Goal: Register for event/course

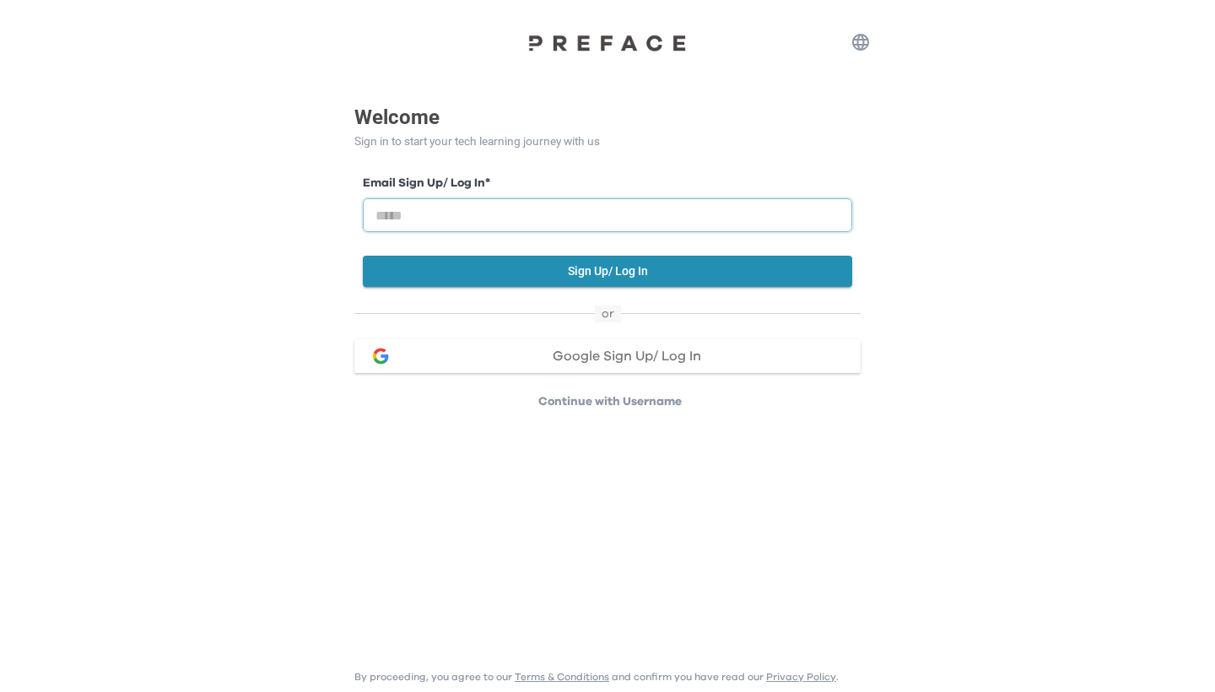
click at [585, 219] on input "email" at bounding box center [607, 215] width 489 height 34
type input "**********"
click at [568, 357] on span "Google Sign Up/ Log In" at bounding box center [627, 356] width 149 height 14
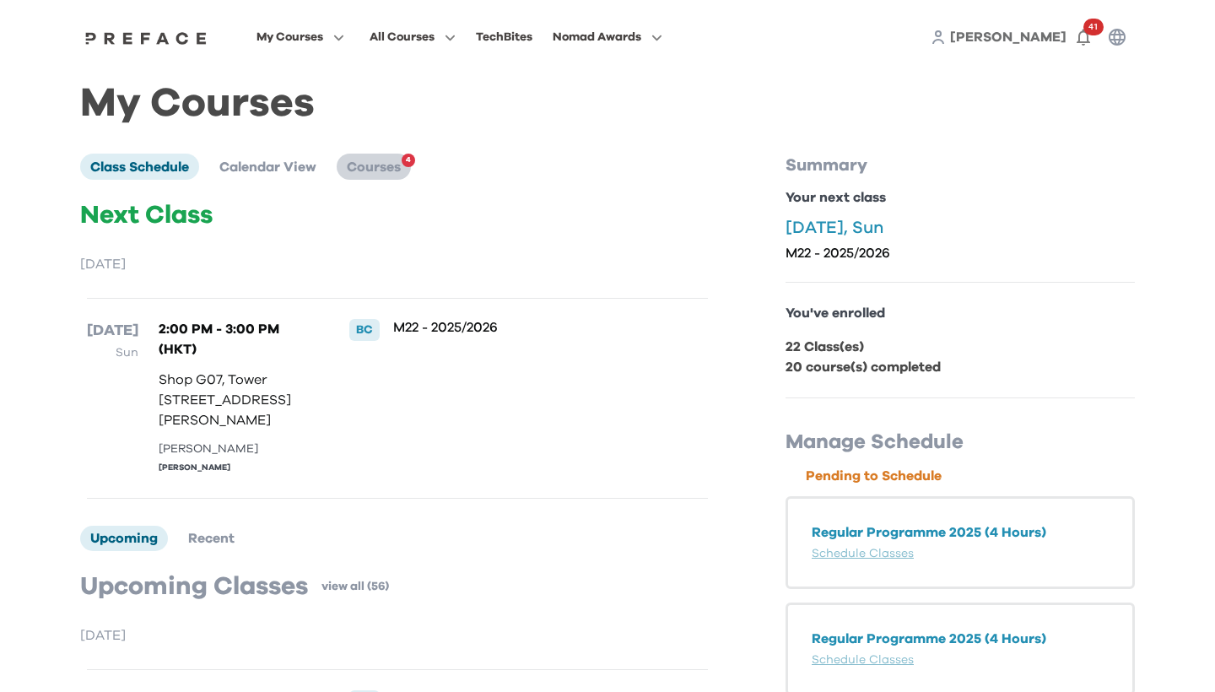
click at [403, 175] on li "Courses 4" at bounding box center [374, 166] width 74 height 25
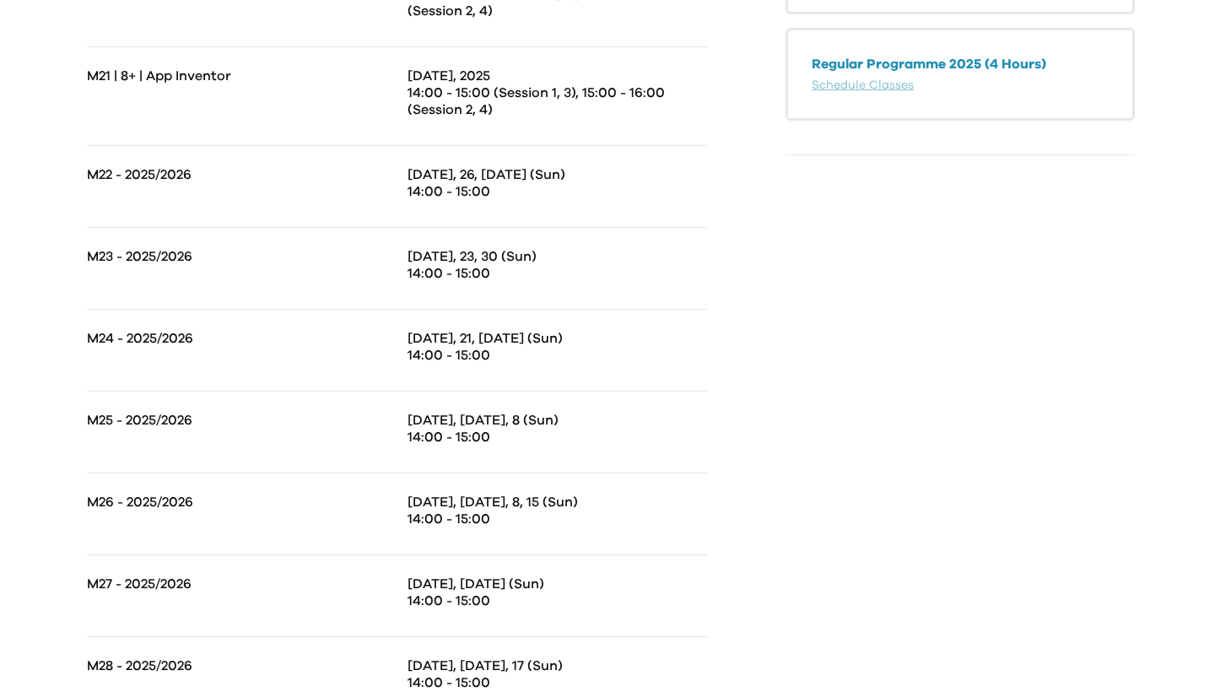
scroll to position [795, 0]
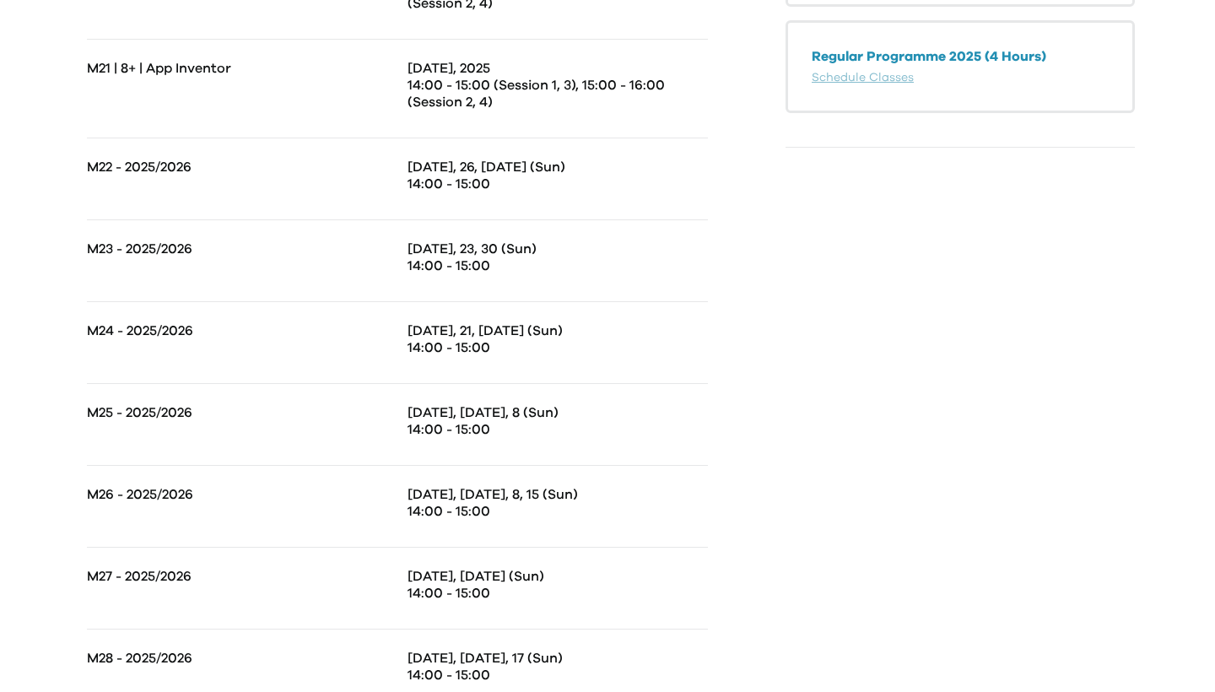
click at [470, 176] on p "14:00 - 15:00" at bounding box center [558, 184] width 300 height 17
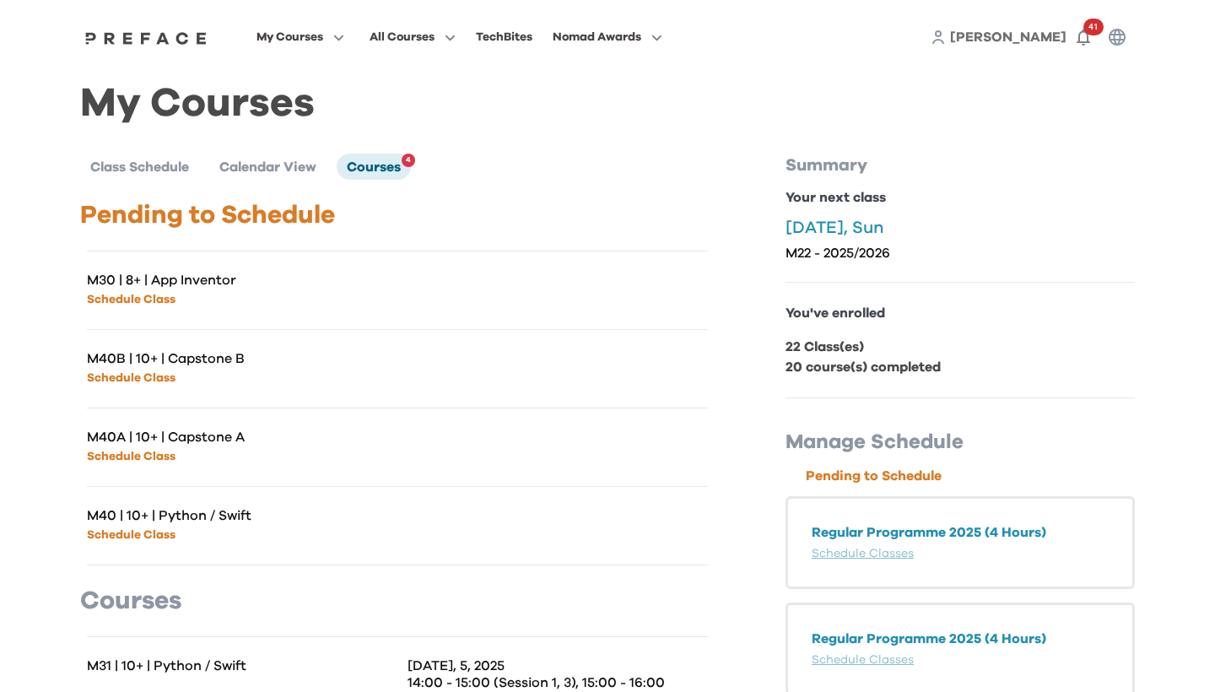
scroll to position [0, 0]
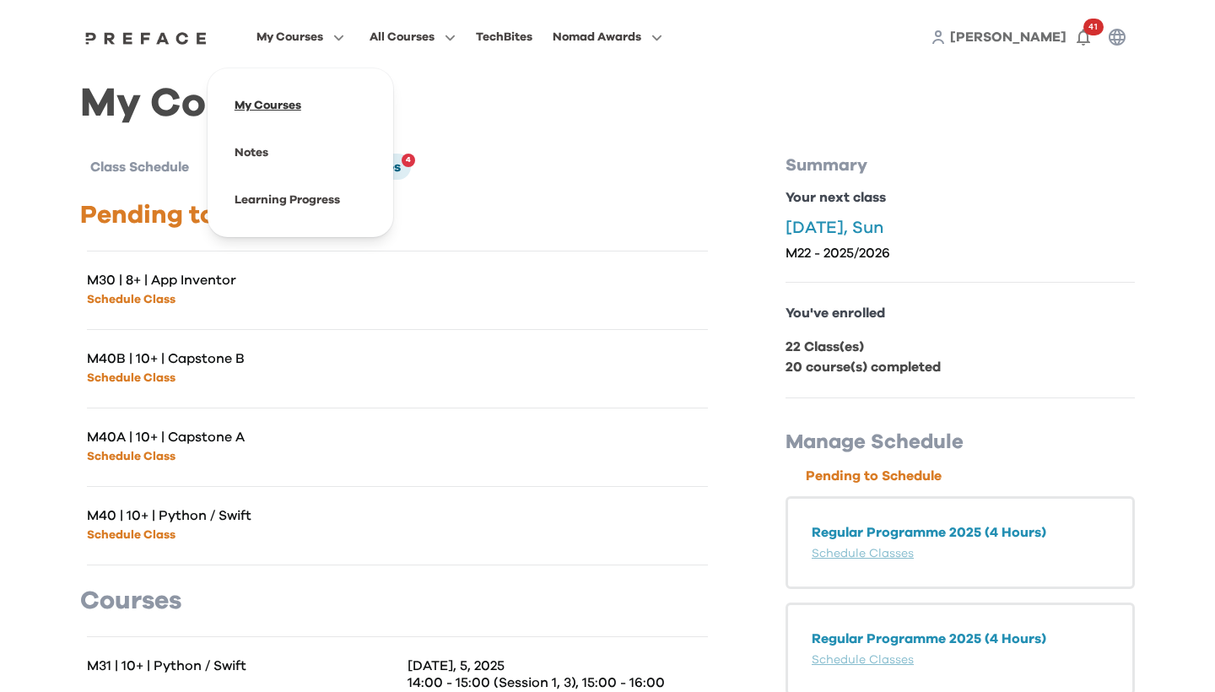
click at [360, 111] on span at bounding box center [300, 105] width 159 height 47
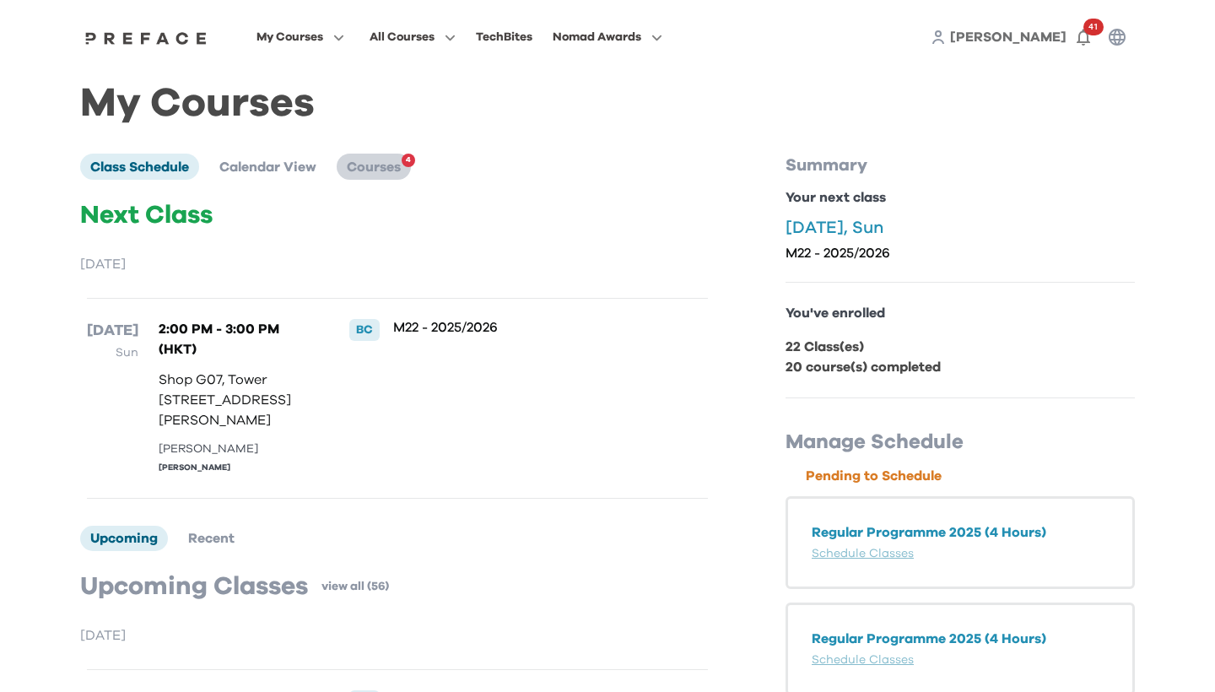
click at [388, 174] on li "Courses 4" at bounding box center [374, 166] width 74 height 25
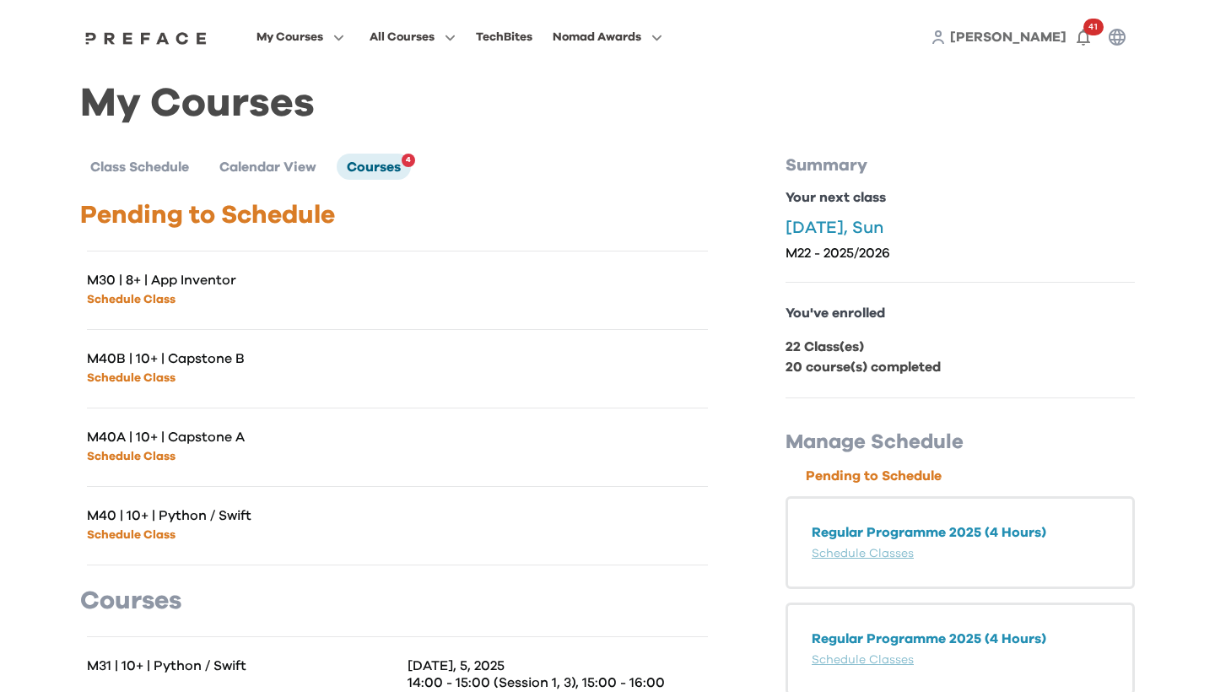
click at [536, 1] on div "My Courses All Courses TechBites Nomad Awards Dennis 41" at bounding box center [608, 37] width 1080 height 74
click at [211, 41] on img at bounding box center [146, 38] width 130 height 14
click at [175, 167] on span "Class Schedule" at bounding box center [139, 167] width 99 height 14
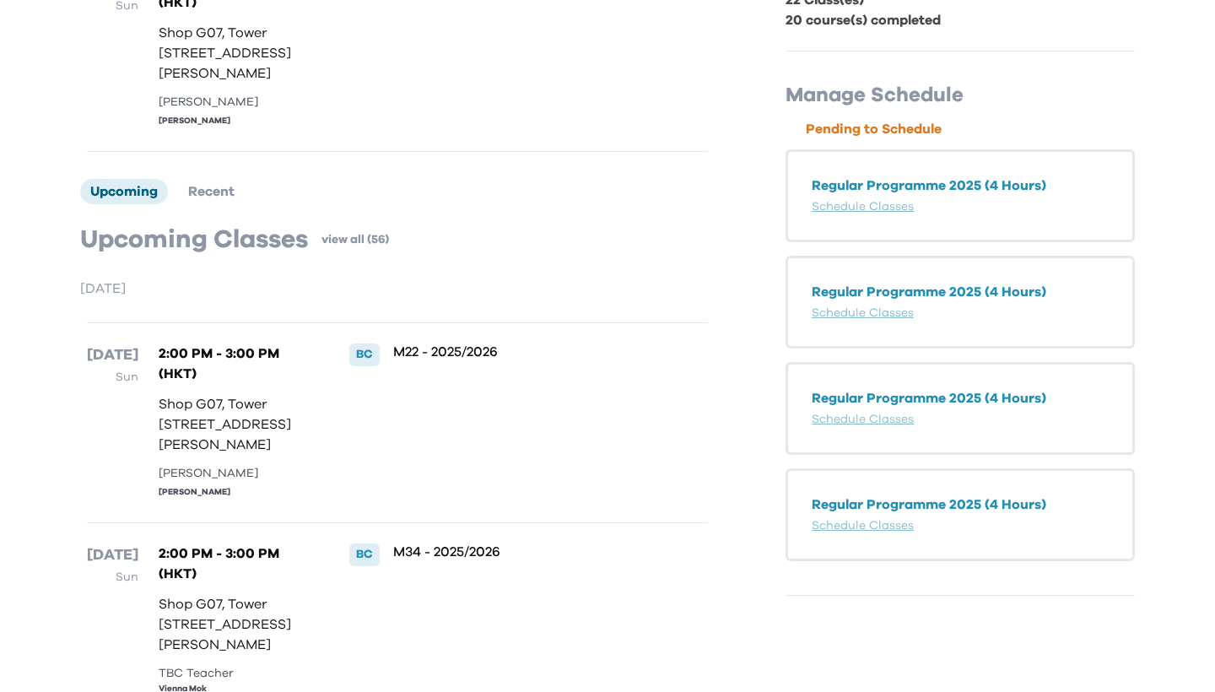
scroll to position [359, 0]
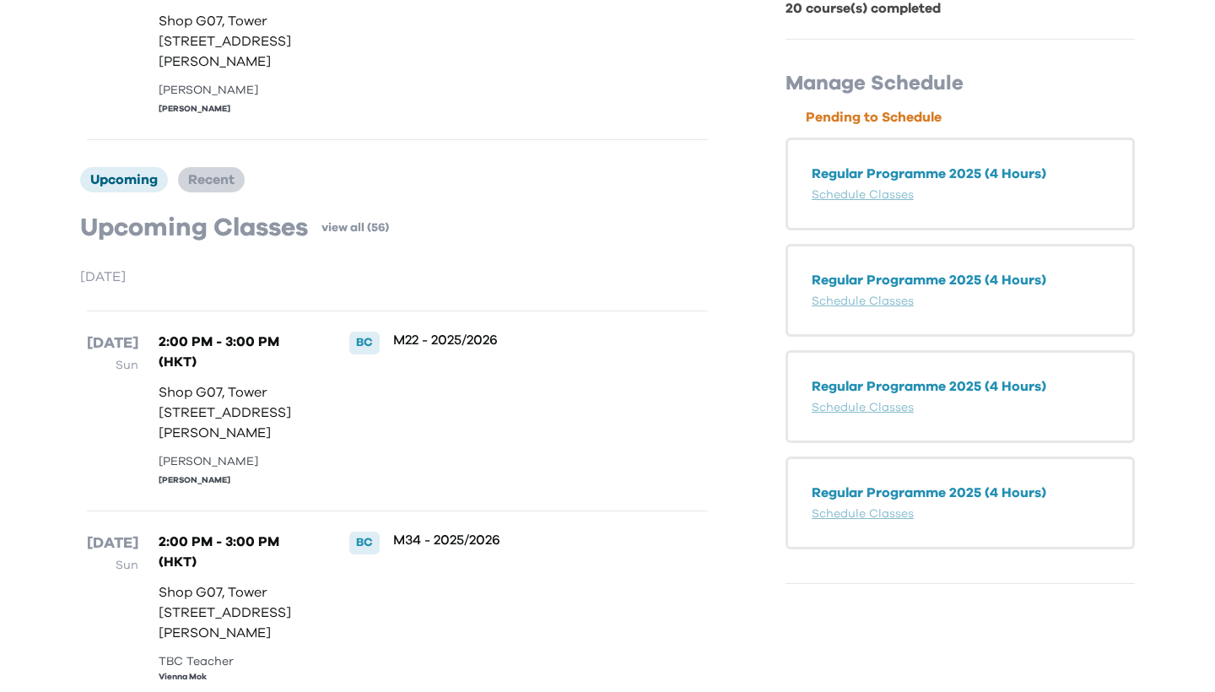
click at [222, 187] on span "Recent" at bounding box center [211, 180] width 46 height 14
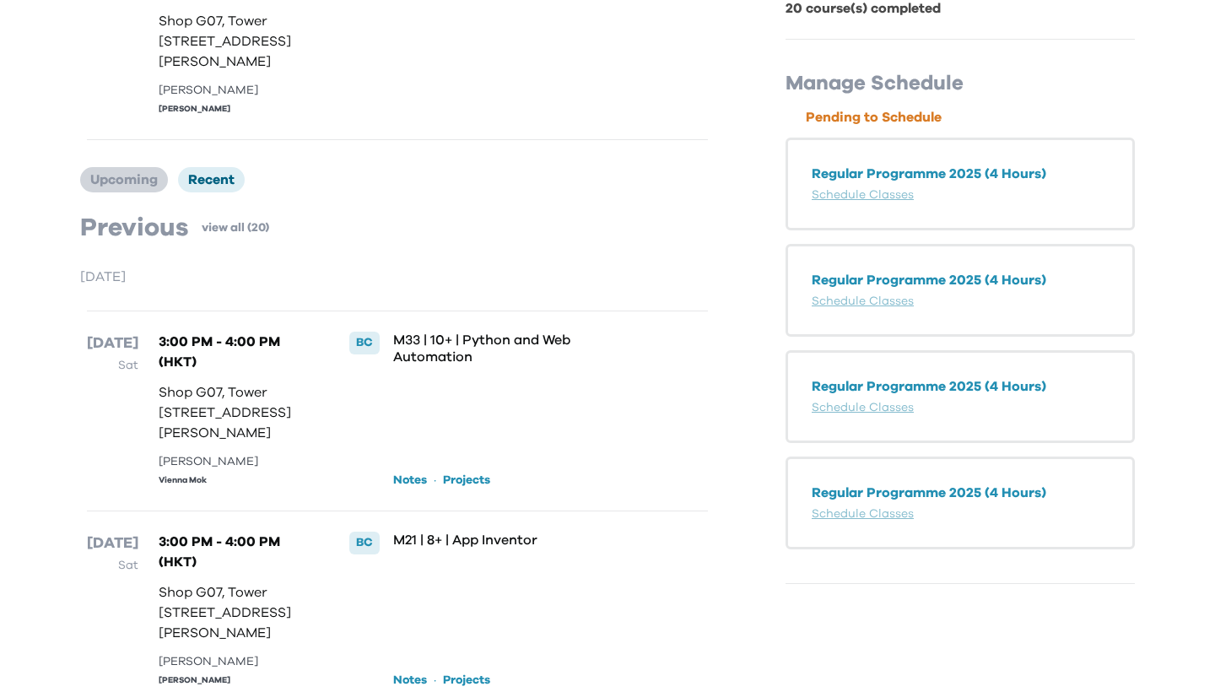
click at [136, 187] on span "Upcoming" at bounding box center [124, 180] width 68 height 14
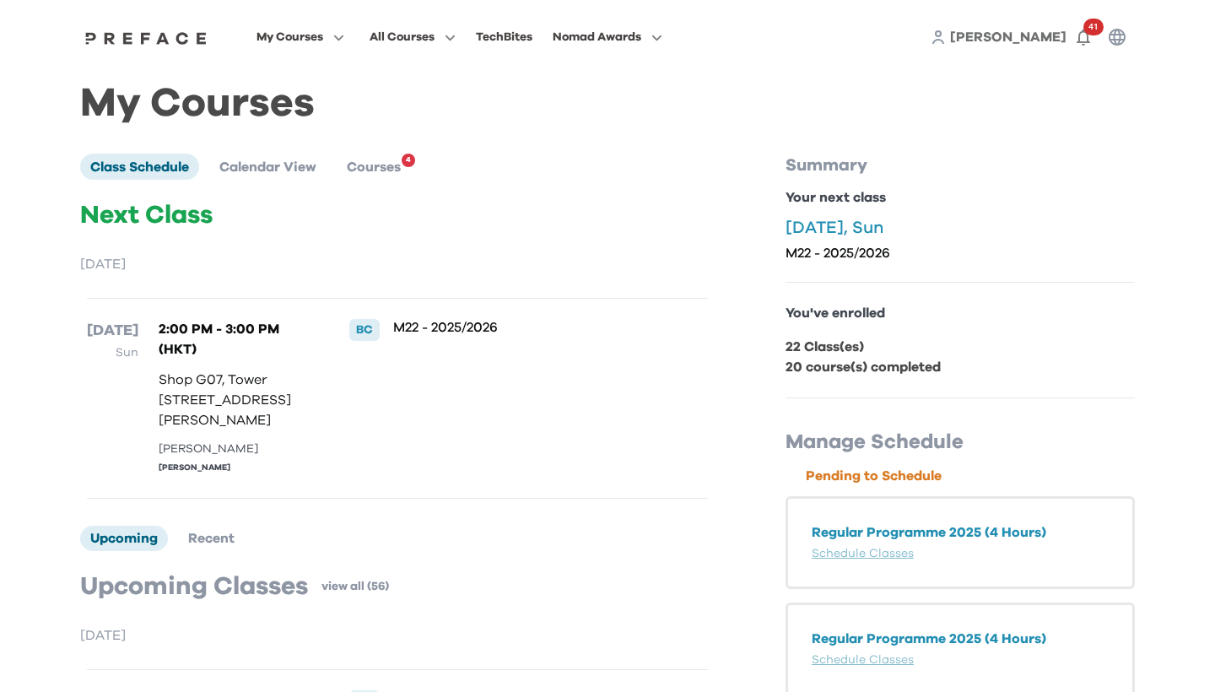
scroll to position [0, 0]
click at [316, 171] on span "Calendar View" at bounding box center [267, 167] width 97 height 14
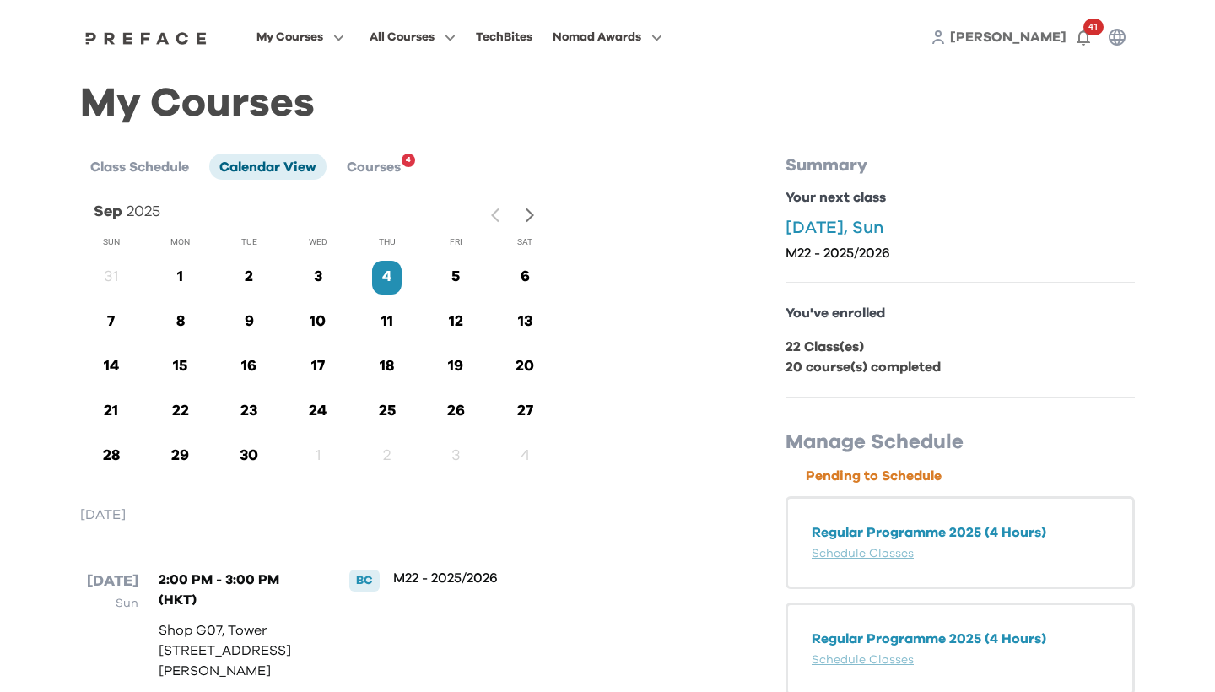
click at [533, 213] on icon "button" at bounding box center [531, 216] width 18 height 18
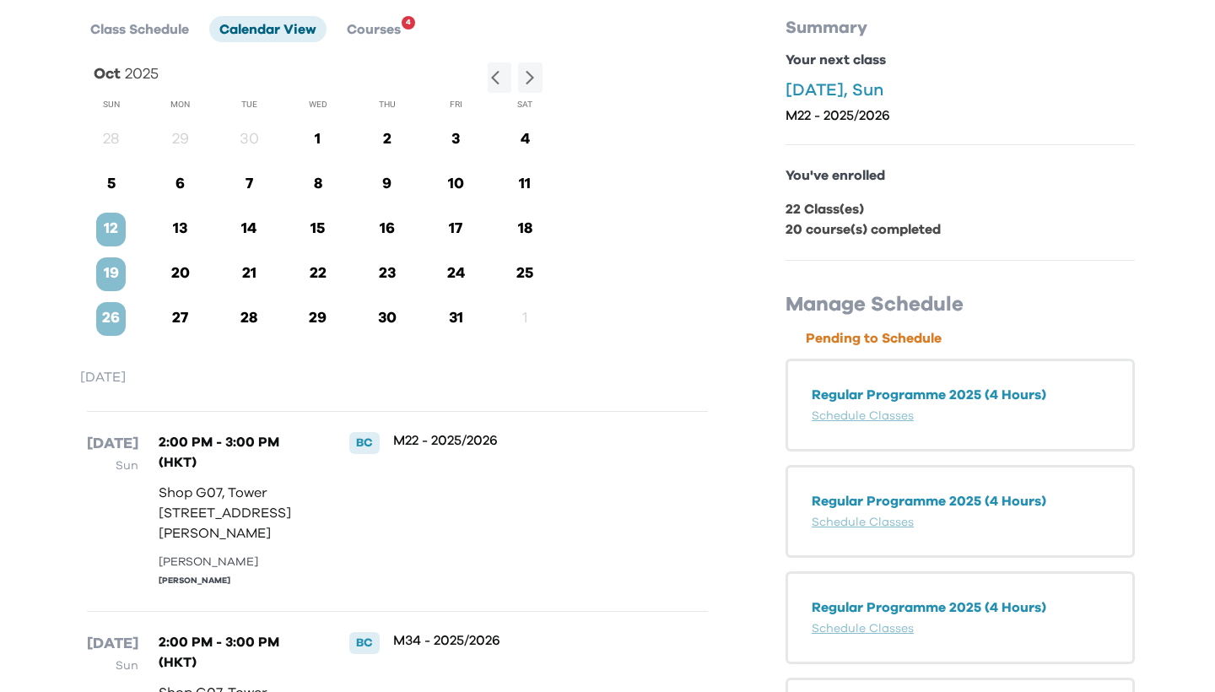
scroll to position [89, 0]
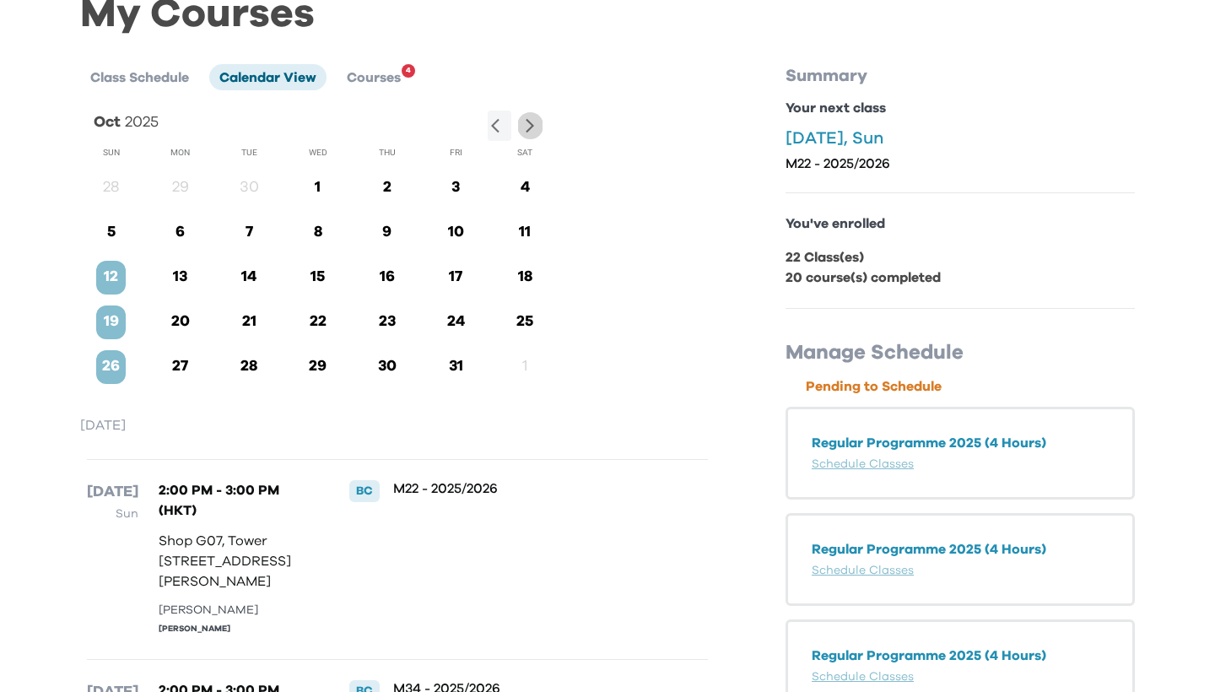
click at [529, 127] on icon "button" at bounding box center [531, 126] width 18 height 18
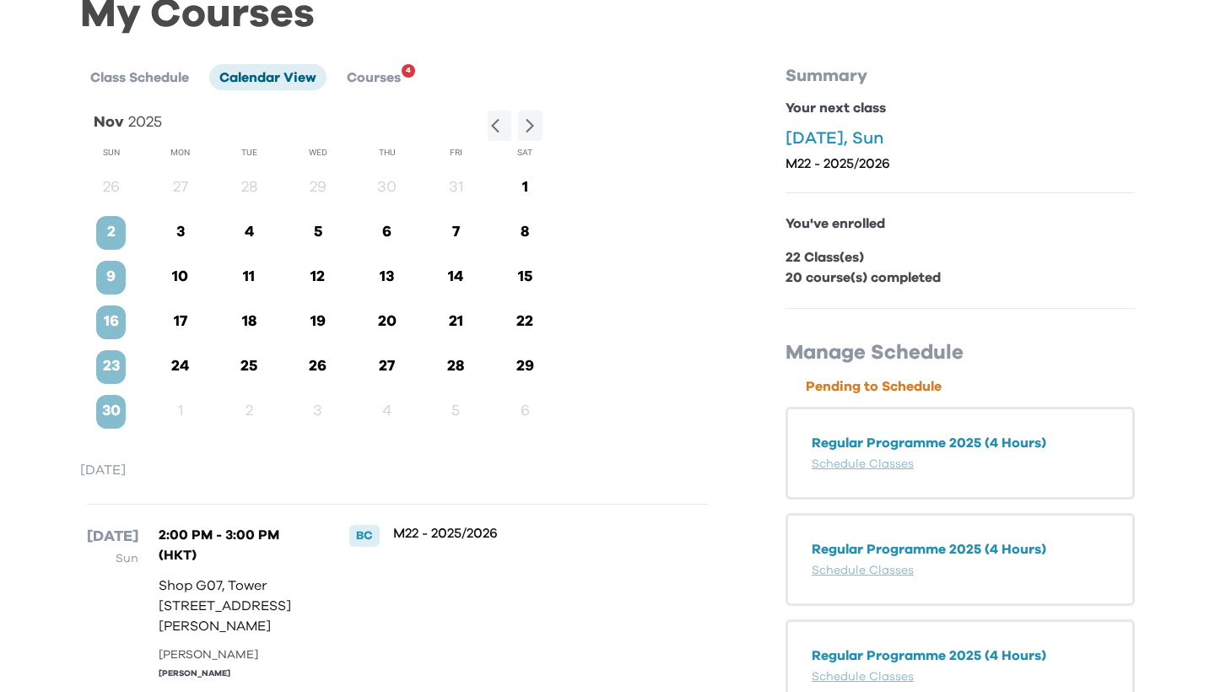
click at [111, 278] on p "9" at bounding box center [111, 277] width 30 height 23
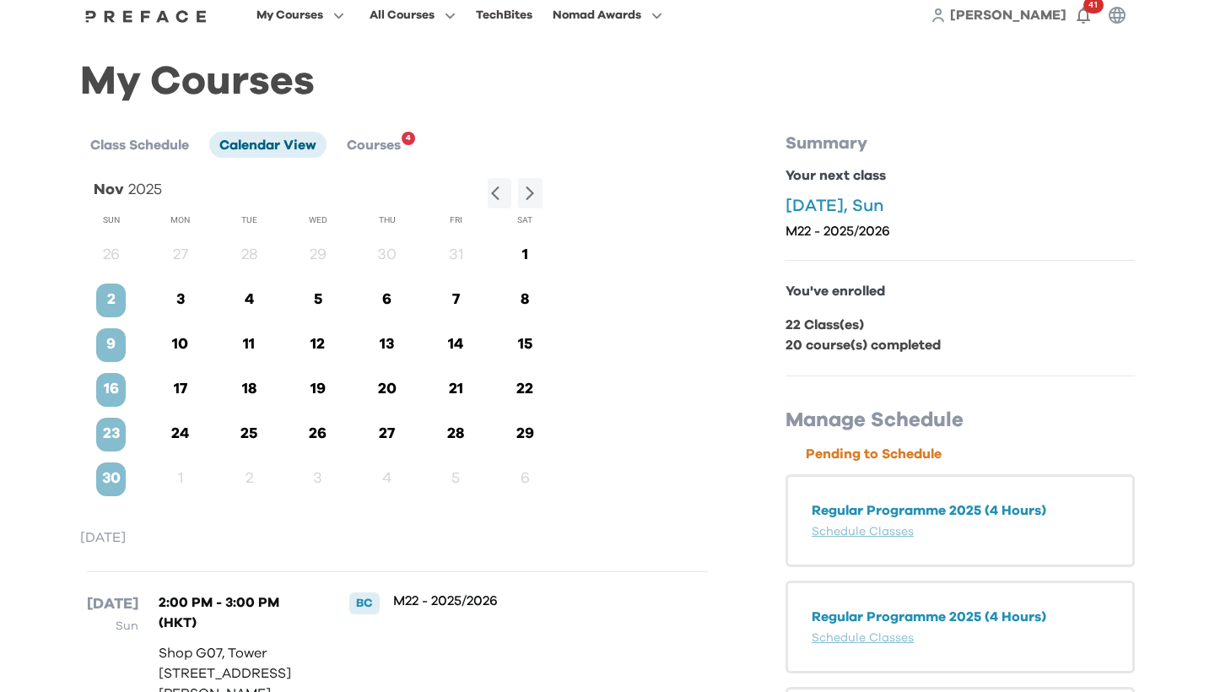
scroll to position [21, 0]
click at [529, 192] on icon "button" at bounding box center [531, 195] width 18 height 18
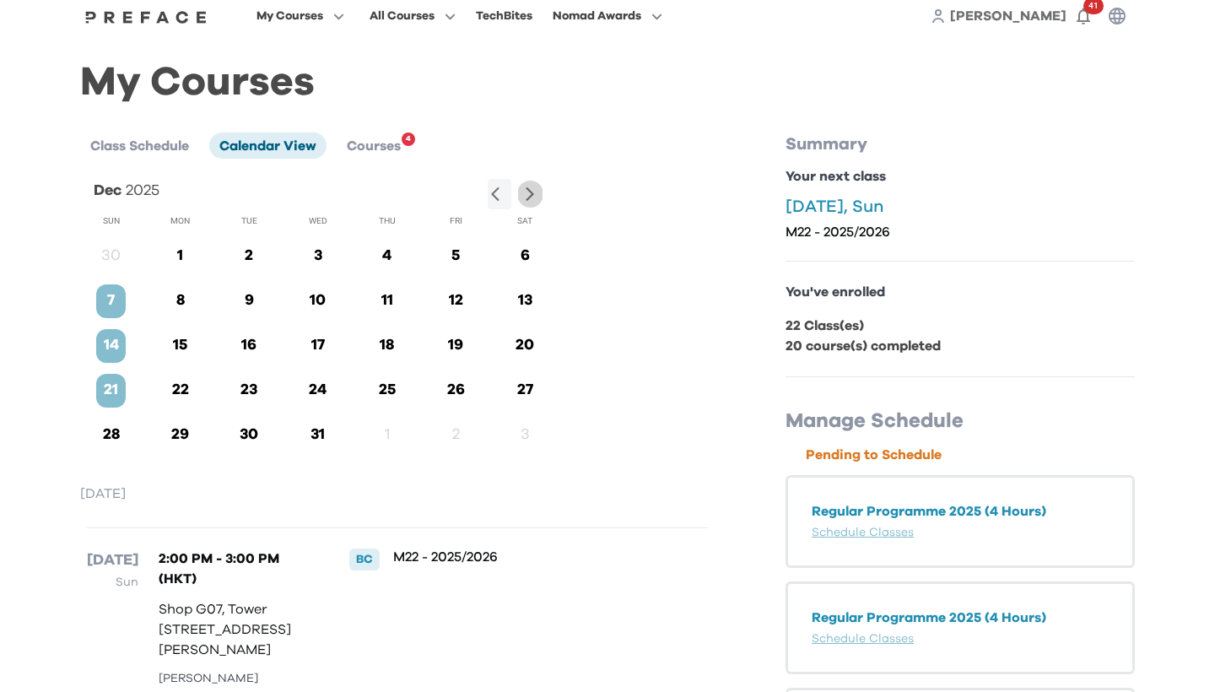
click at [529, 193] on icon "button" at bounding box center [531, 195] width 18 height 18
click at [495, 194] on icon "button" at bounding box center [500, 195] width 18 height 18
click at [536, 203] on button "button" at bounding box center [530, 194] width 24 height 31
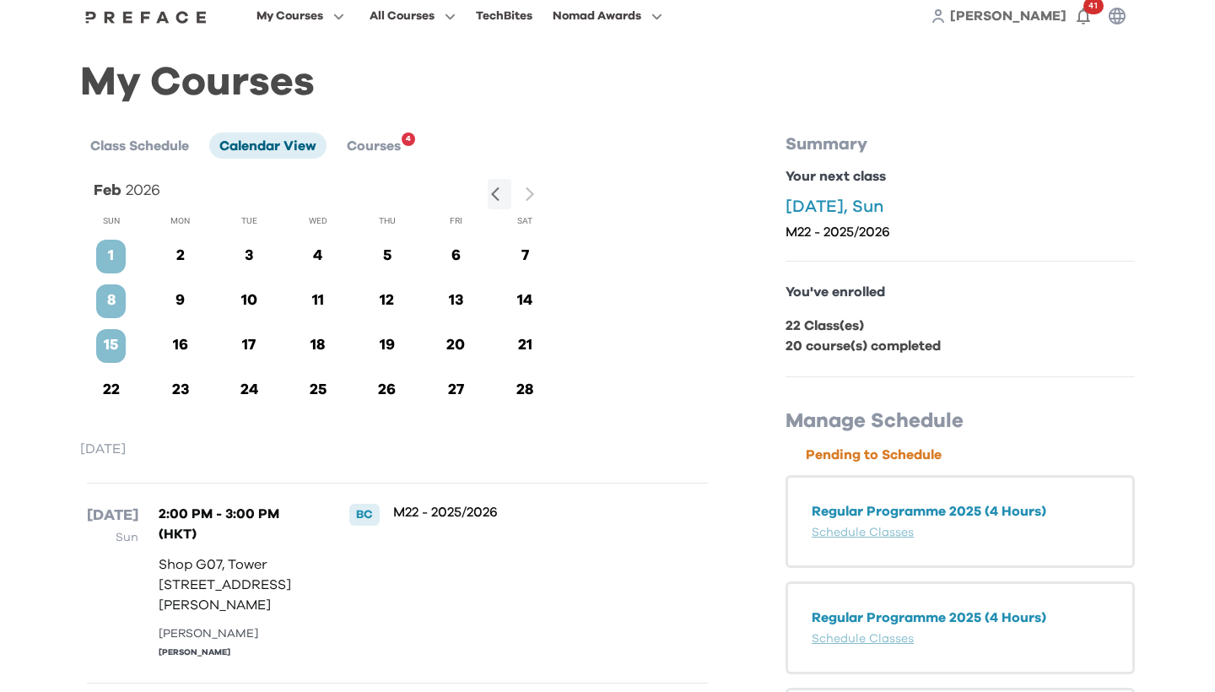
click at [536, 204] on div "Sat" at bounding box center [521, 218] width 69 height 30
click at [529, 193] on div at bounding box center [515, 194] width 55 height 31
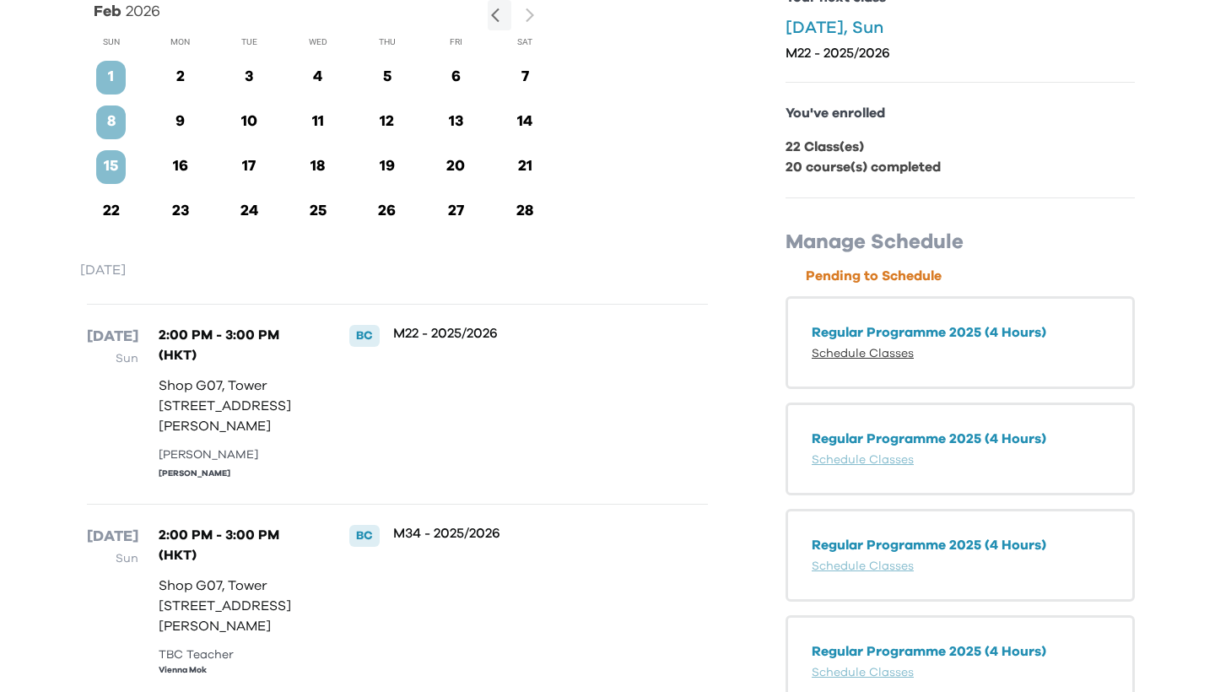
click at [857, 358] on link "Schedule Classes" at bounding box center [863, 354] width 102 height 12
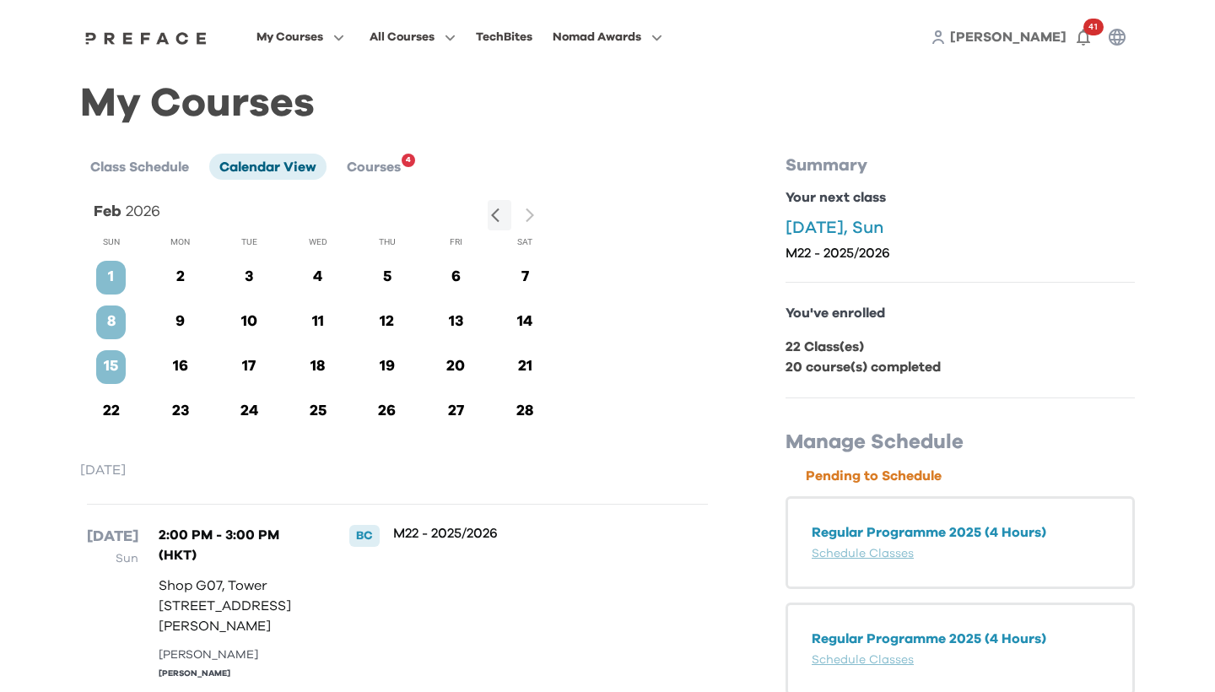
scroll to position [0, 0]
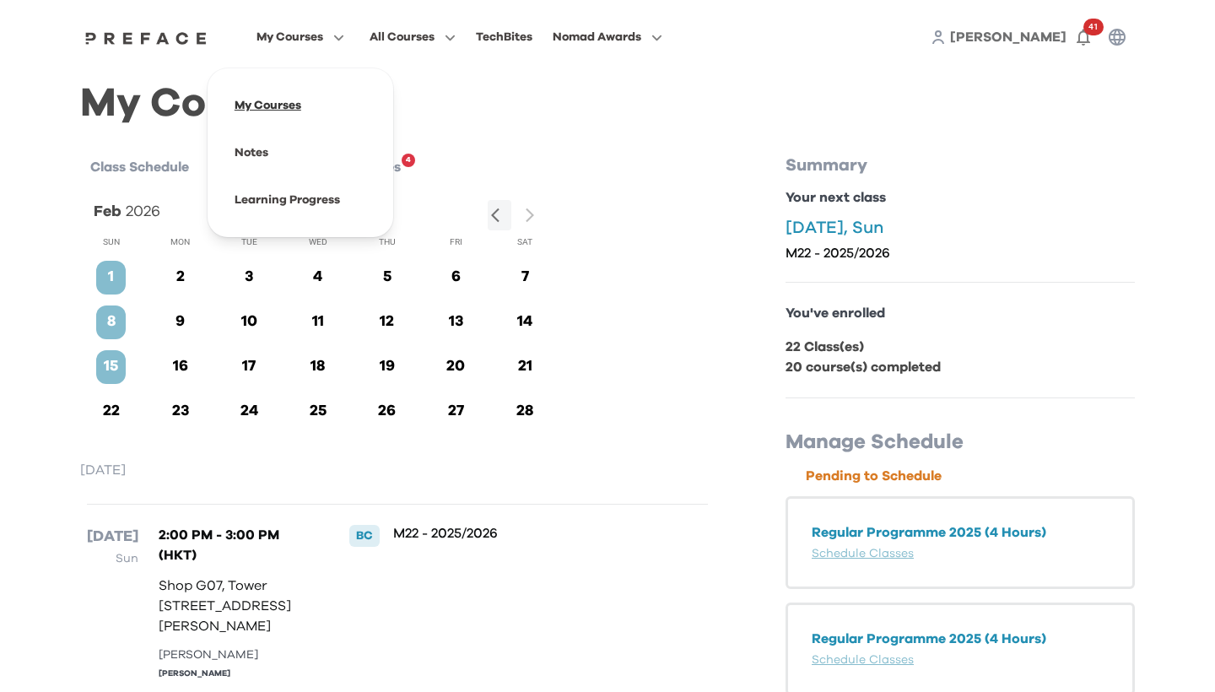
click at [357, 110] on span at bounding box center [300, 105] width 159 height 47
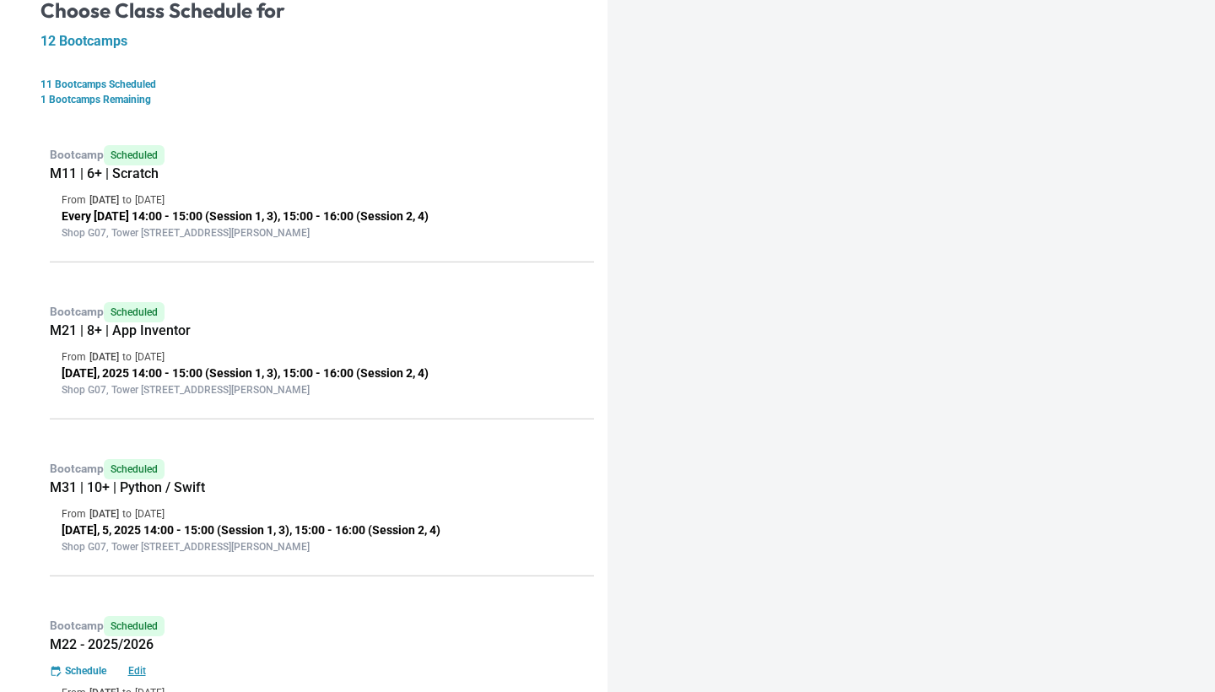
scroll to position [371, 0]
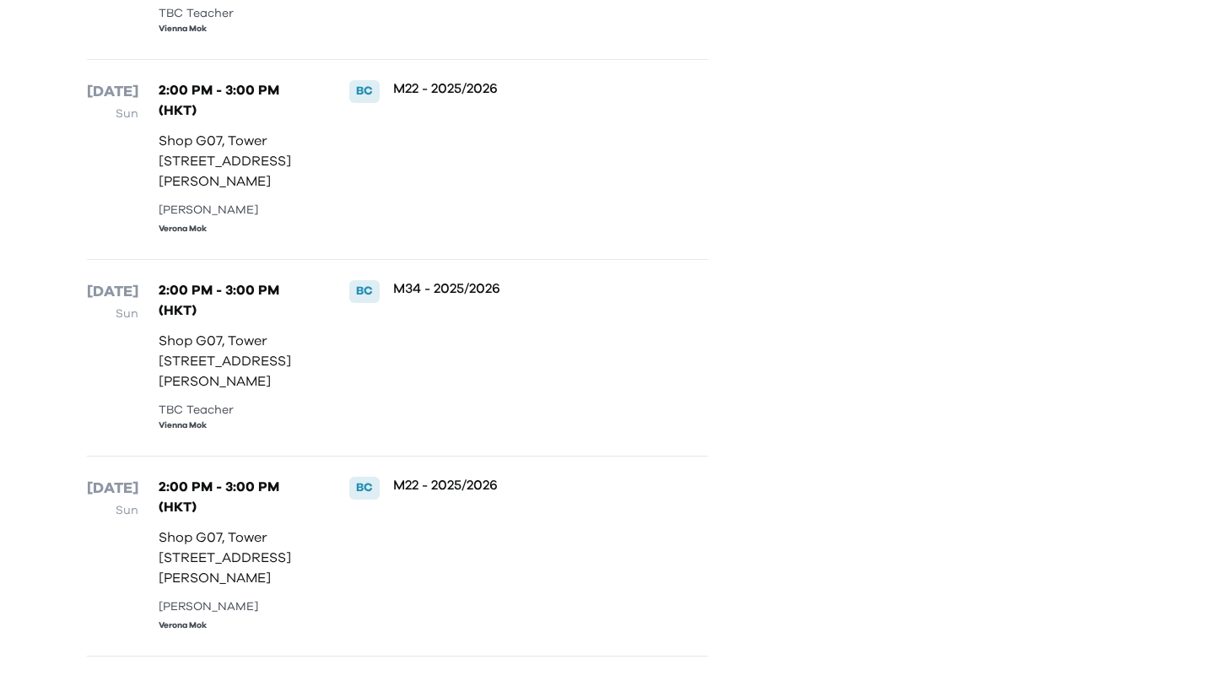
scroll to position [1055, 0]
click at [364, 302] on div "BC" at bounding box center [364, 291] width 30 height 22
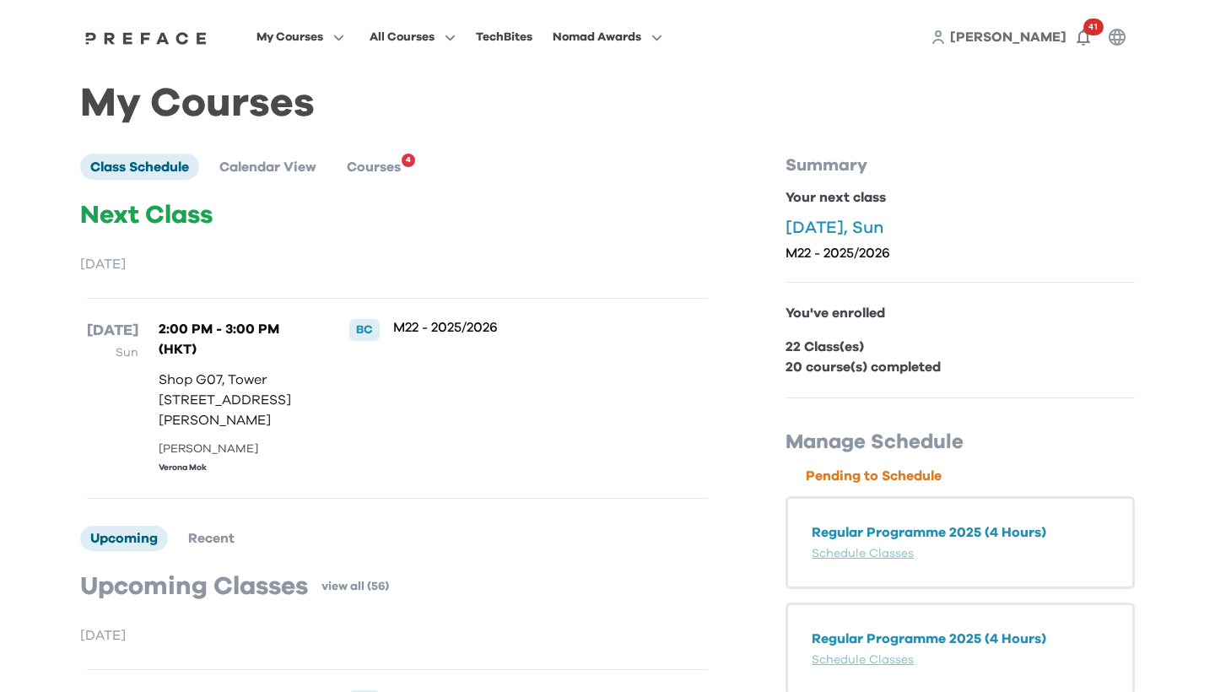
scroll to position [0, 0]
click at [473, 101] on span at bounding box center [412, 105] width 159 height 47
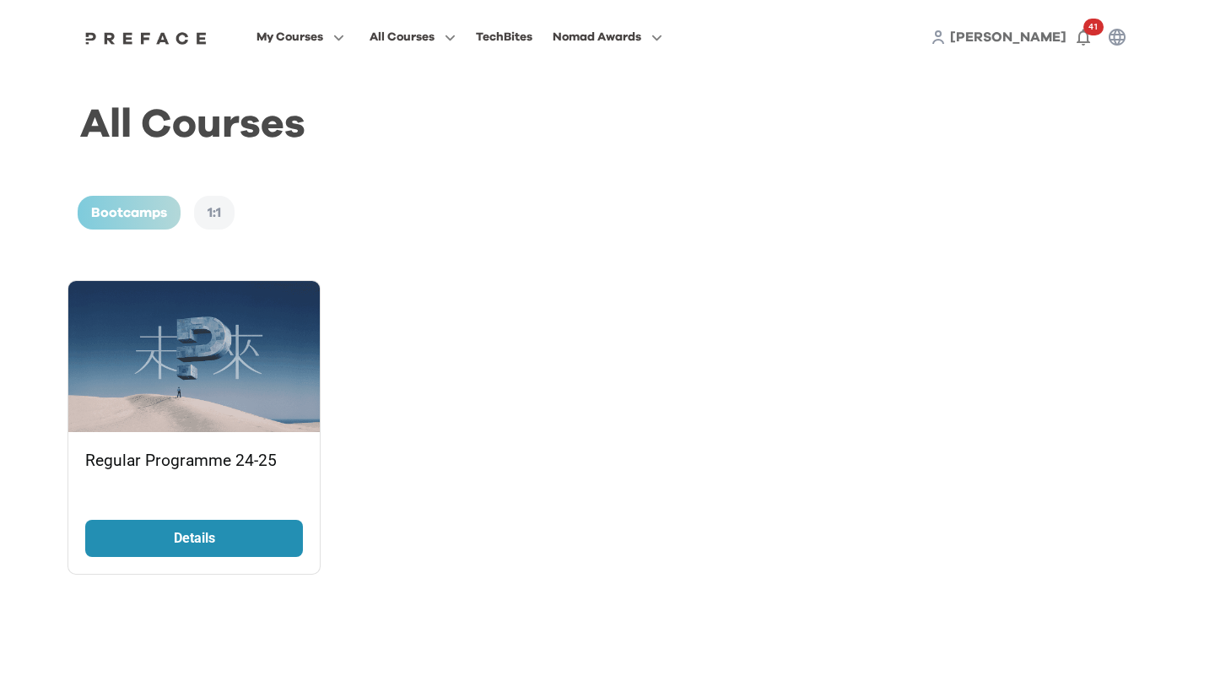
click at [223, 536] on p "Details" at bounding box center [194, 538] width 127 height 20
click at [333, 155] on span at bounding box center [300, 152] width 159 height 47
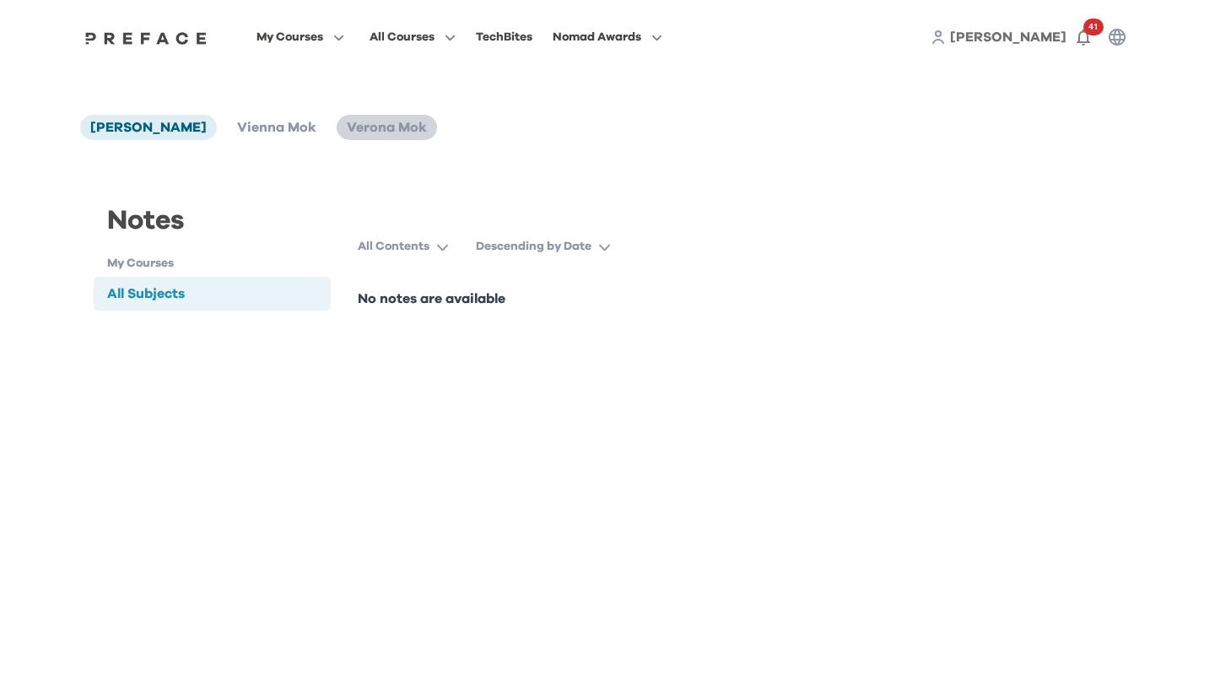
click at [347, 130] on span "Verona Mok" at bounding box center [387, 128] width 80 height 14
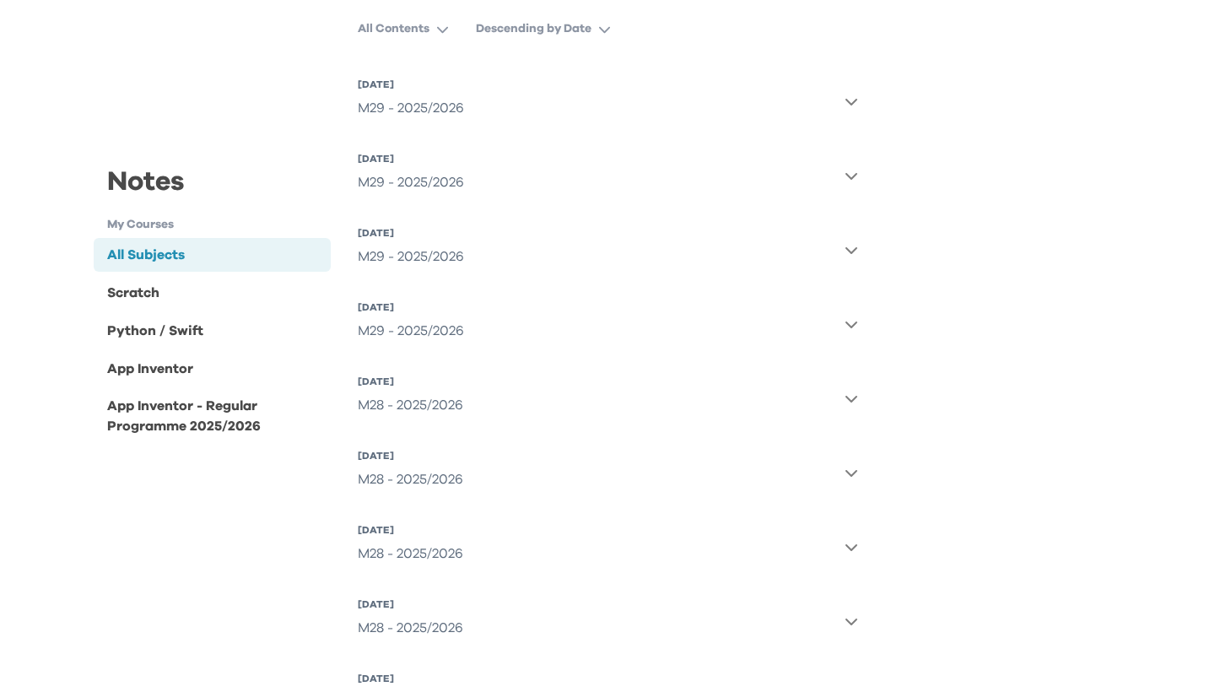
scroll to position [42, 0]
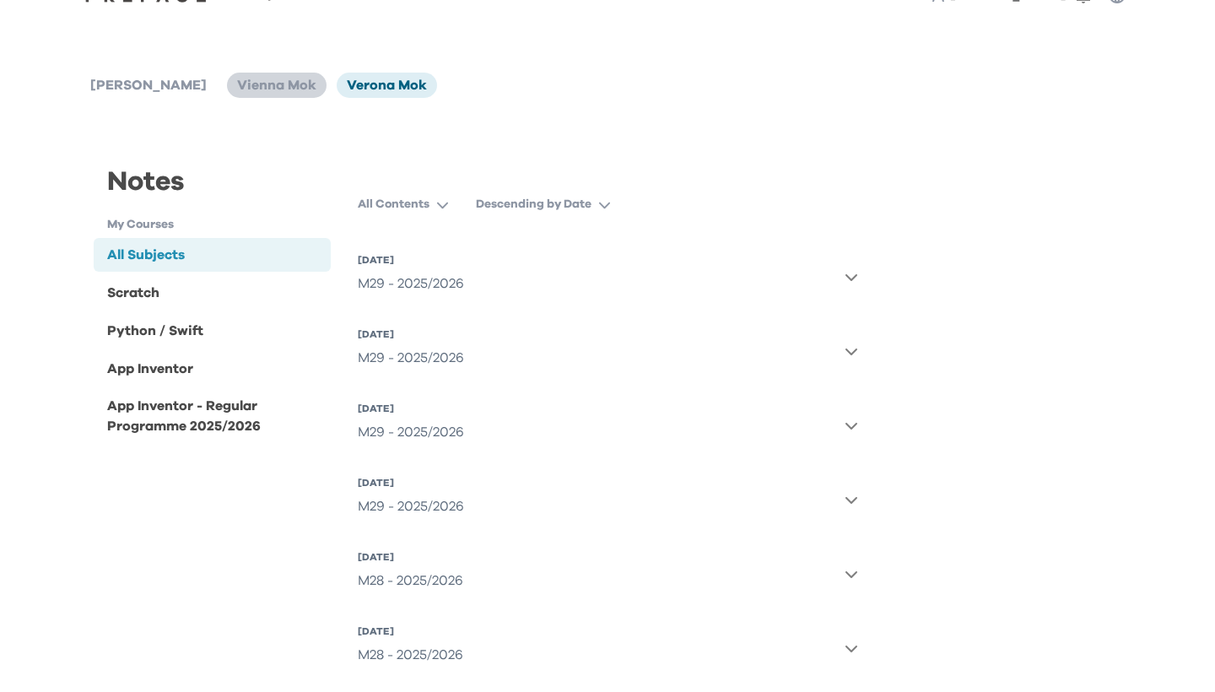
click at [253, 81] on span "Vienna Mok" at bounding box center [276, 85] width 79 height 14
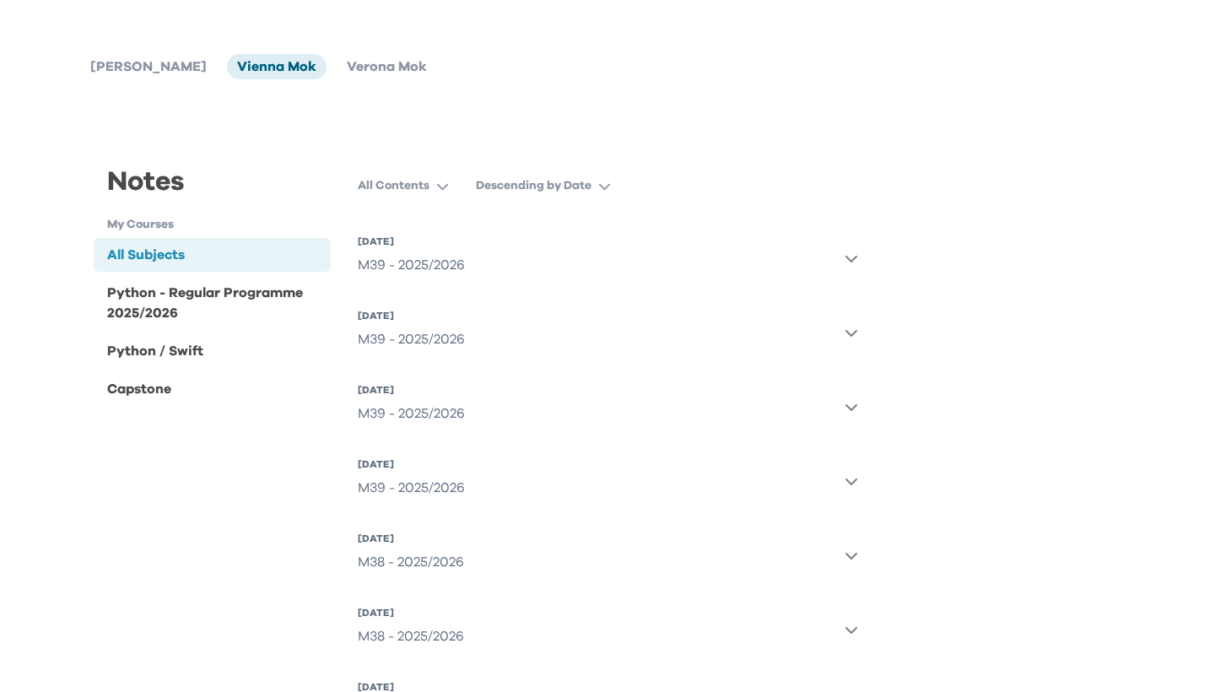
scroll to position [172, 0]
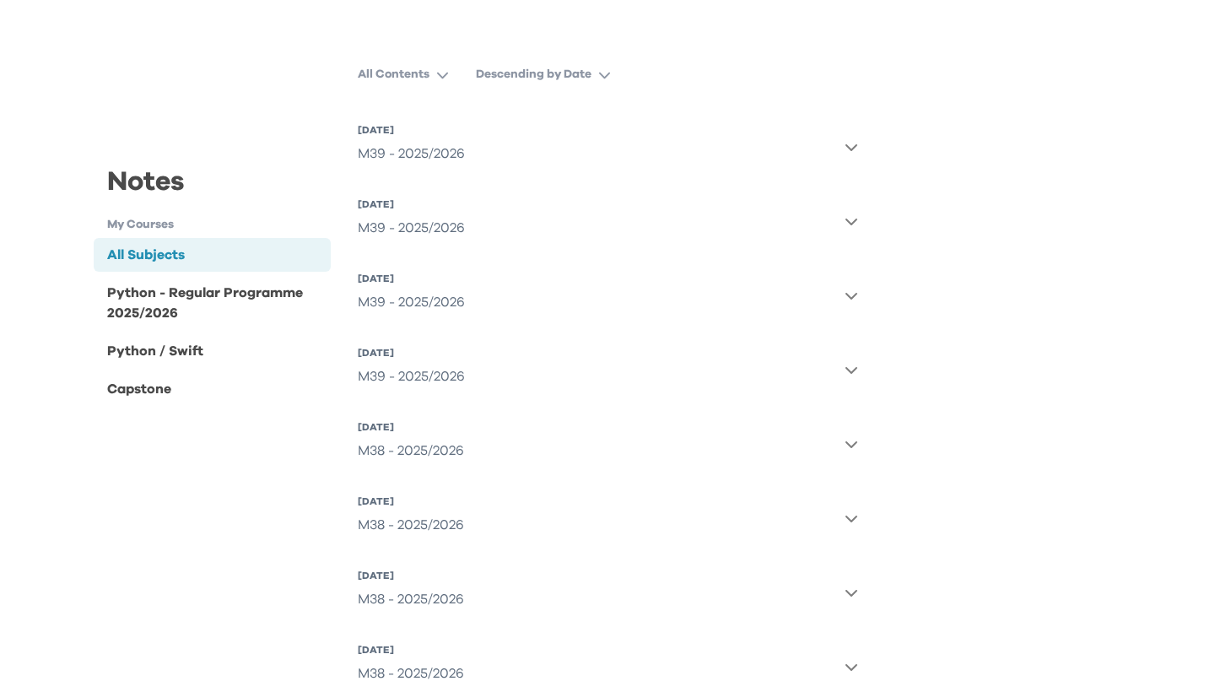
click at [854, 148] on icon "button" at bounding box center [851, 147] width 12 height 7
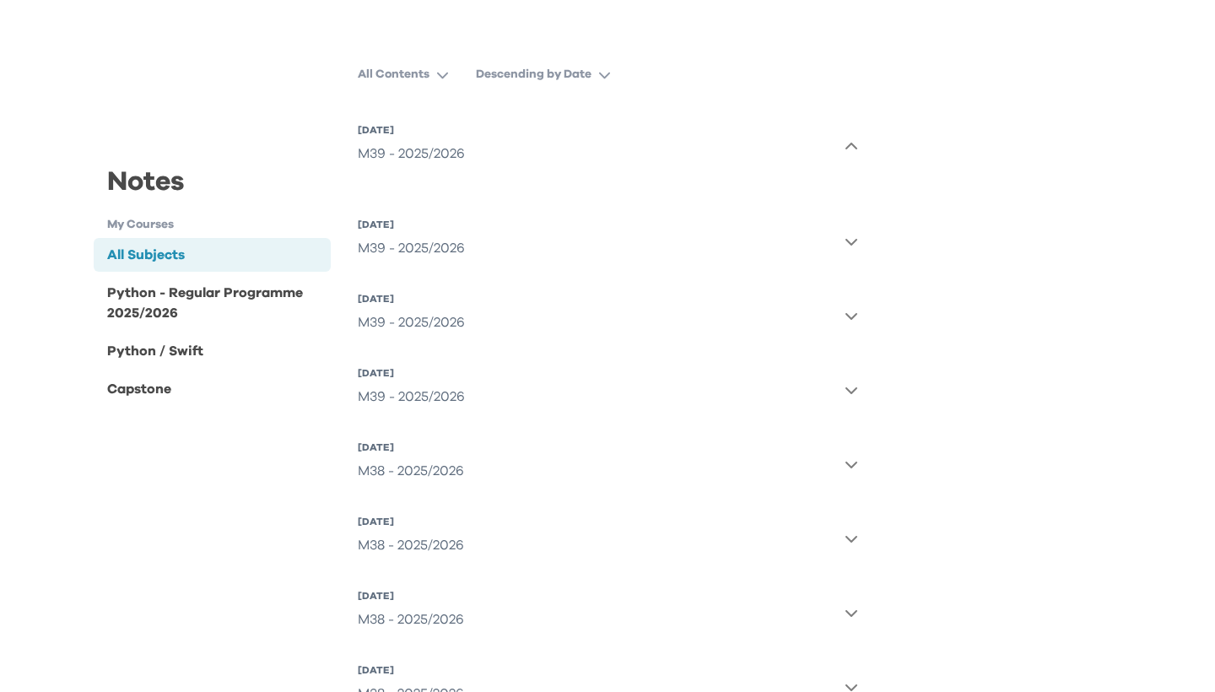
click at [854, 148] on icon "button" at bounding box center [851, 146] width 12 height 7
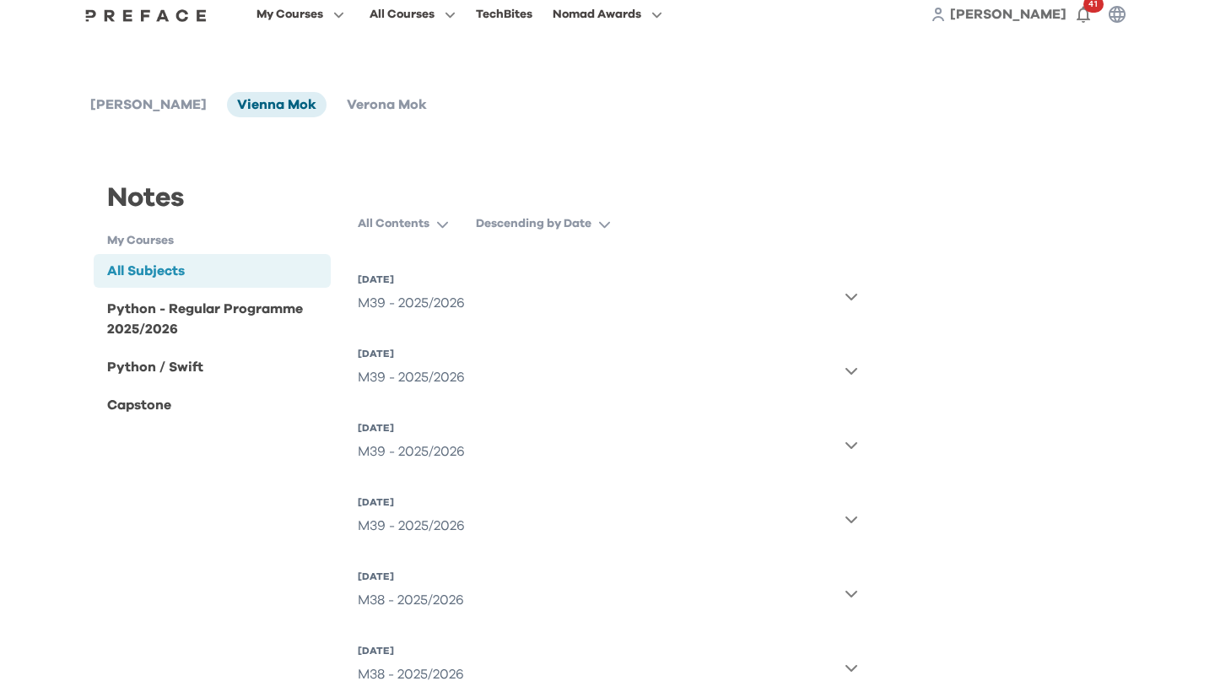
scroll to position [21, 0]
click at [370, 111] on span "Verona Mok" at bounding box center [387, 107] width 80 height 14
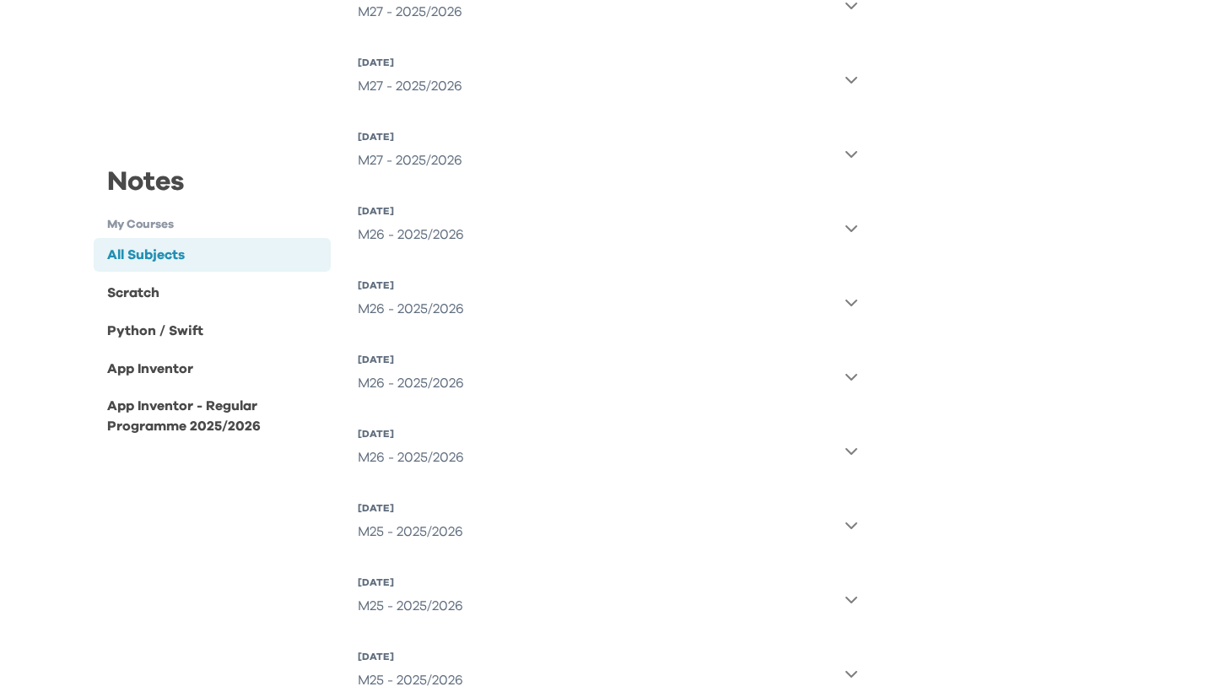
scroll to position [1019, 0]
